Goal: Check status: Check status

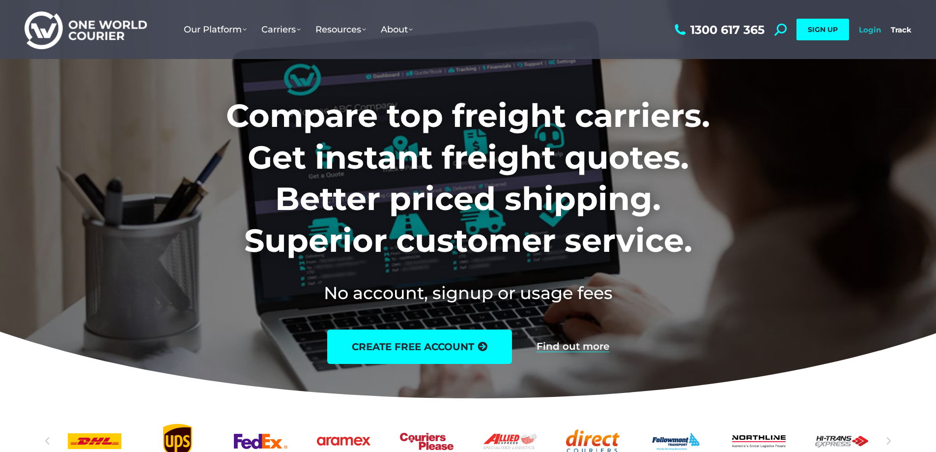
click at [876, 28] on link "Login" at bounding box center [870, 29] width 22 height 9
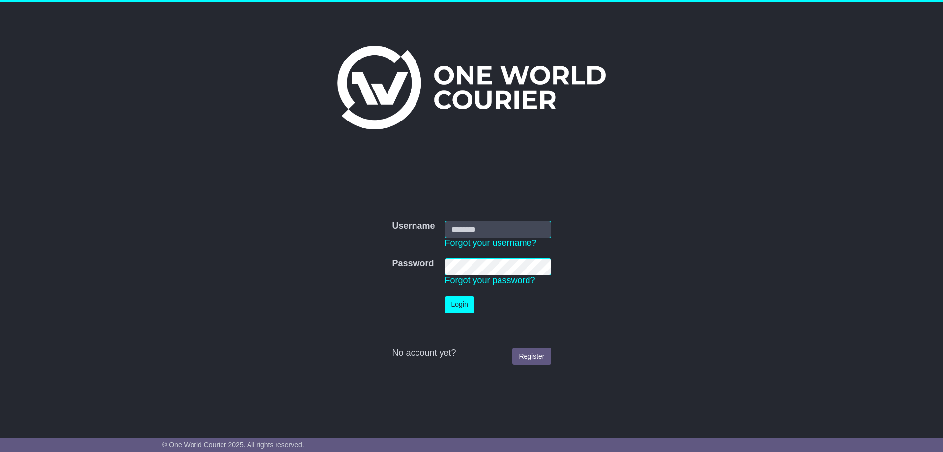
type input "**********"
click at [461, 305] on button "Login" at bounding box center [459, 304] width 29 height 17
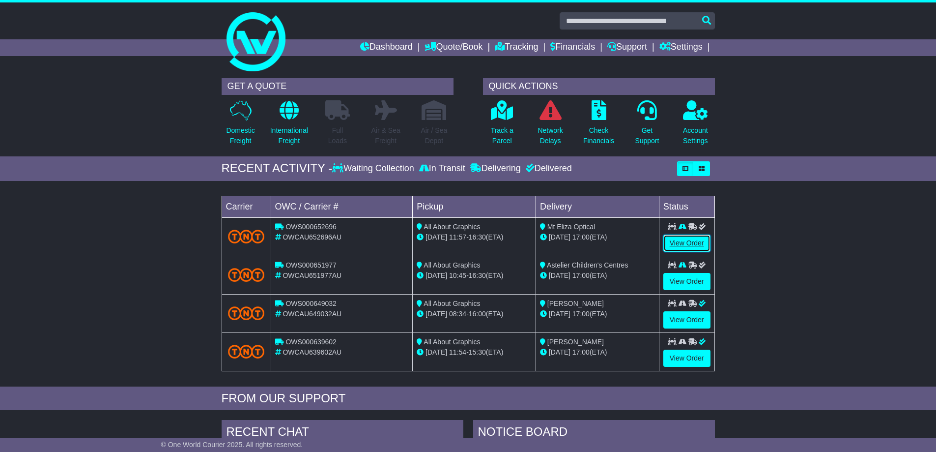
click at [679, 239] on link "View Order" at bounding box center [686, 242] width 47 height 17
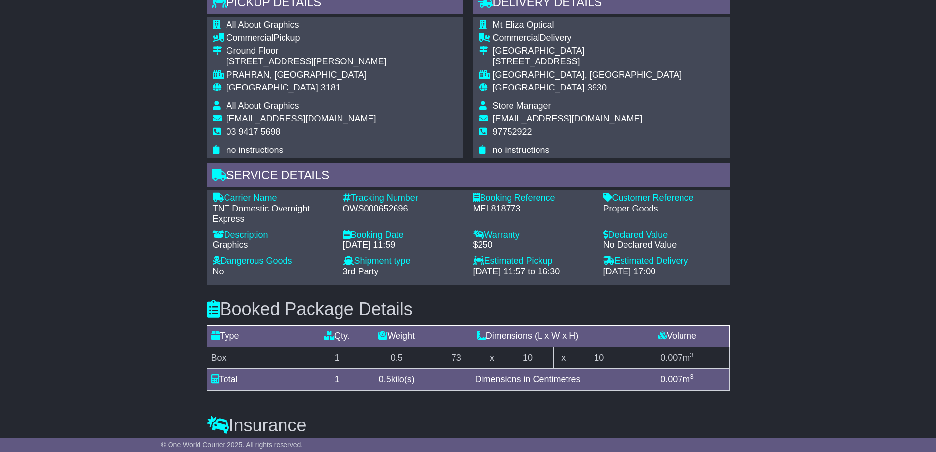
scroll to position [491, 0]
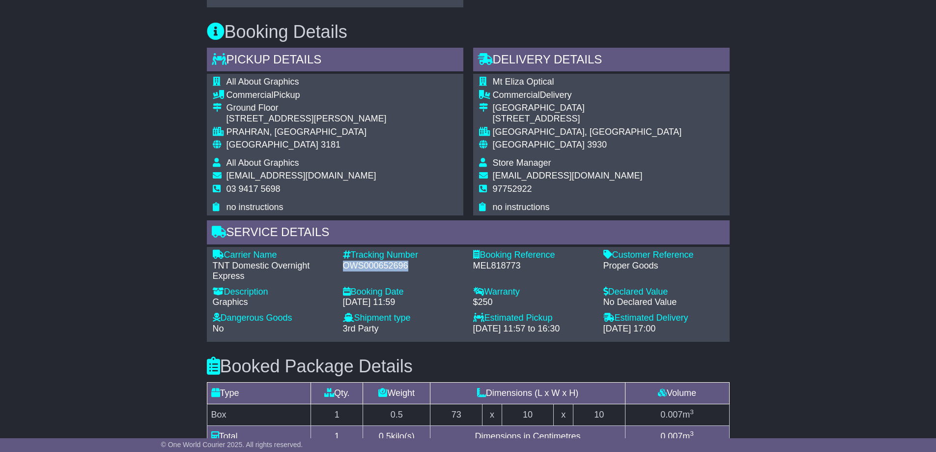
drag, startPoint x: 407, startPoint y: 268, endPoint x: 343, endPoint y: 269, distance: 64.4
click at [343, 269] on div "OWS000652696" at bounding box center [403, 265] width 120 height 11
copy div "OWS000652696"
